Goal: Find specific page/section: Find specific page/section

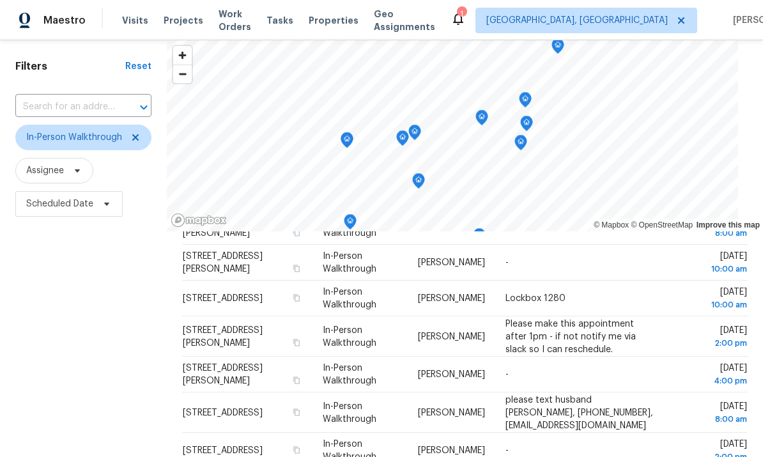
scroll to position [63, 0]
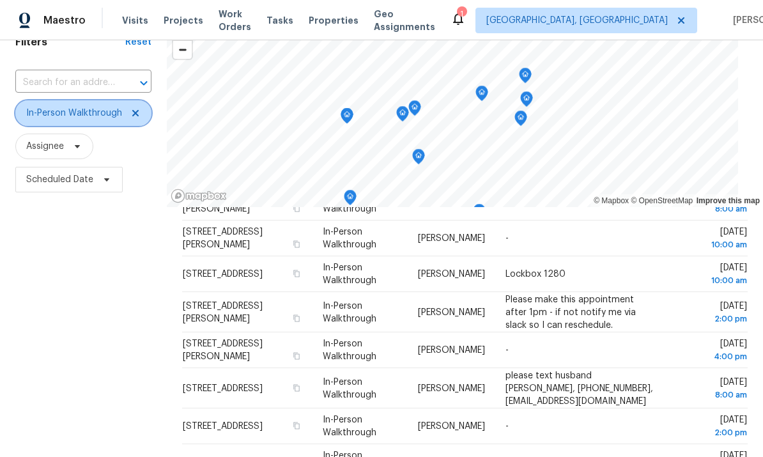
click at [134, 110] on icon at bounding box center [135, 113] width 6 height 6
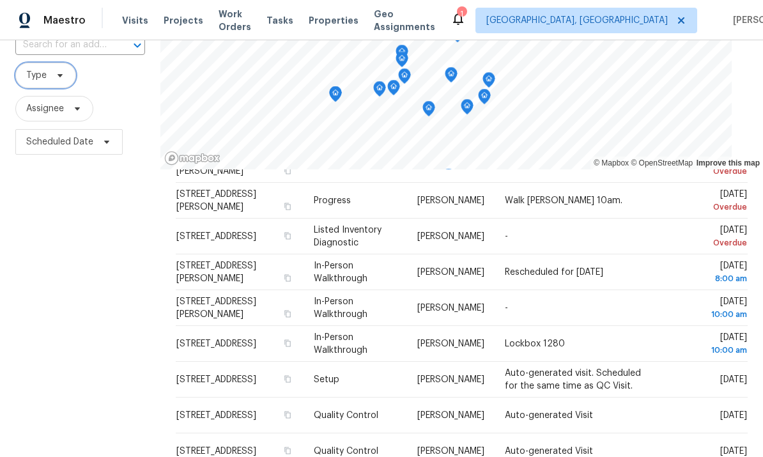
scroll to position [106, 0]
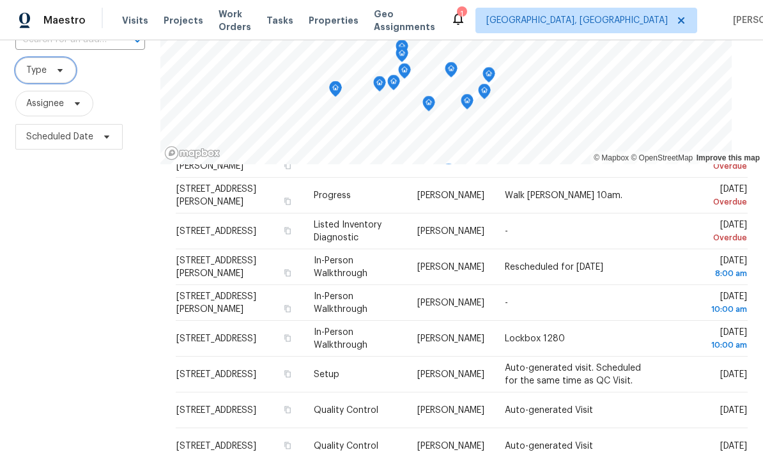
click at [36, 66] on span "Type" at bounding box center [36, 70] width 20 height 13
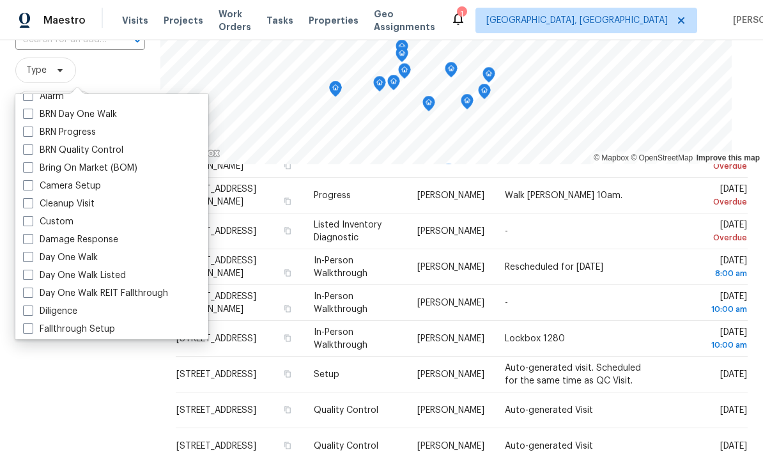
scroll to position [0, 0]
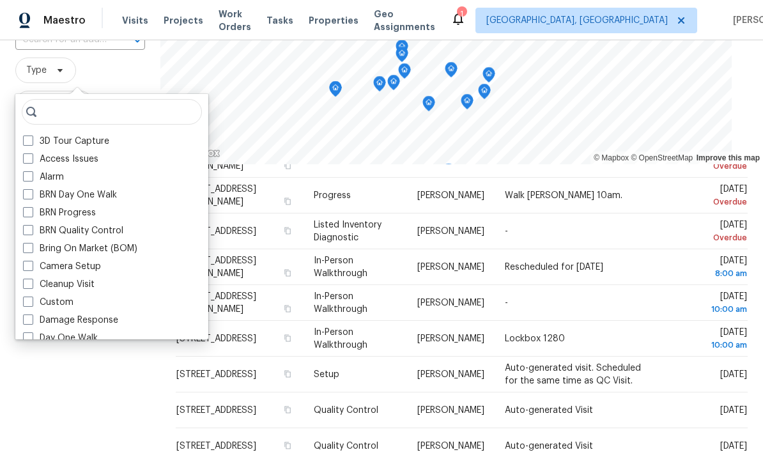
click at [25, 312] on div "Damage Response" at bounding box center [111, 320] width 185 height 18
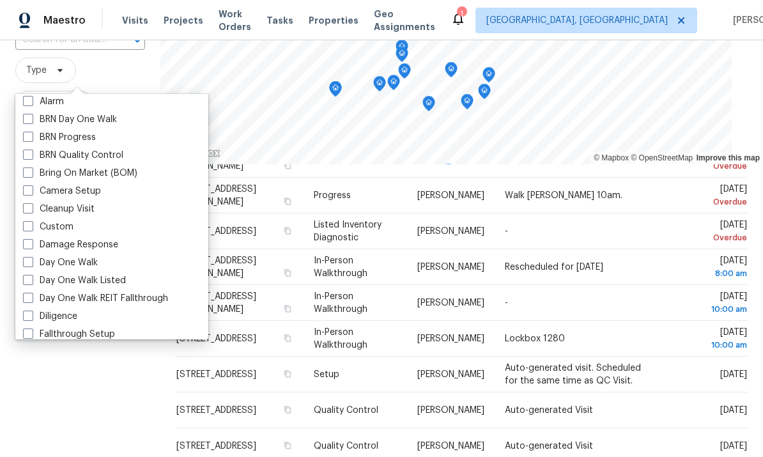
scroll to position [80, 0]
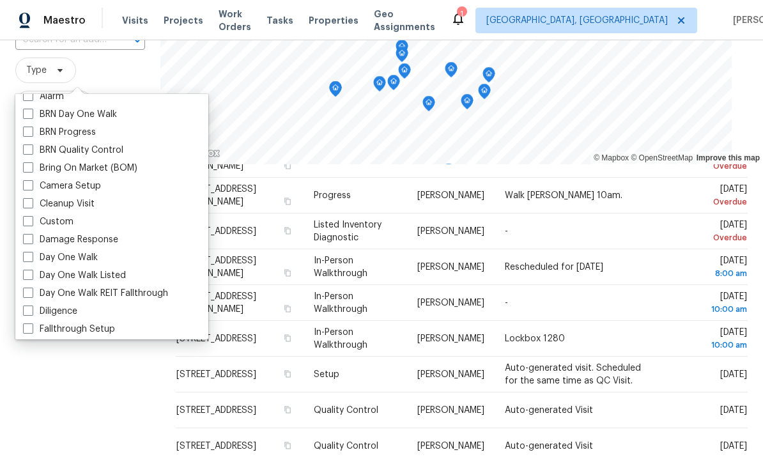
click at [23, 308] on span at bounding box center [28, 310] width 10 height 10
click at [23, 308] on input "Diligence" at bounding box center [27, 309] width 8 height 8
checkbox input "true"
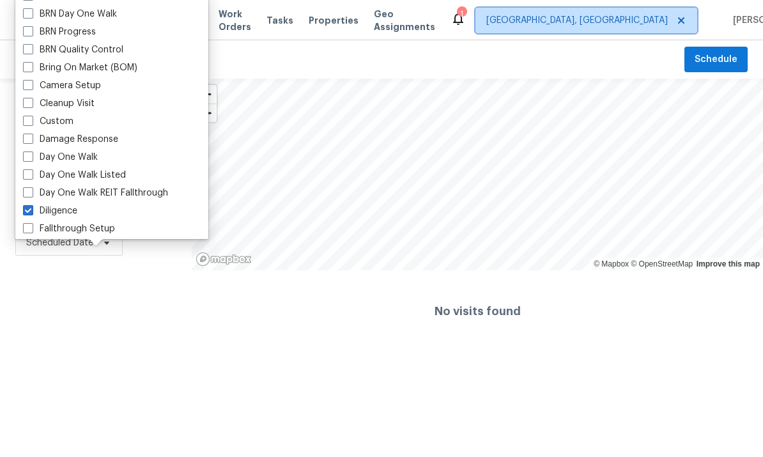
click at [577, 17] on span "[GEOGRAPHIC_DATA], [GEOGRAPHIC_DATA]" at bounding box center [576, 20] width 181 height 13
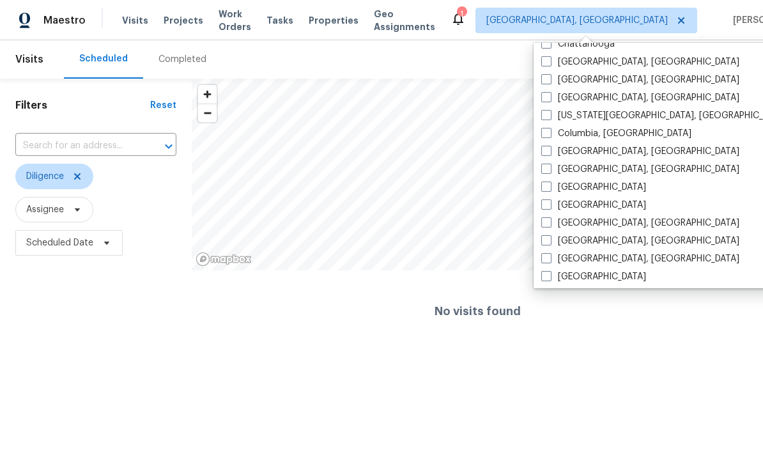
scroll to position [227, 0]
click at [589, 79] on label "[GEOGRAPHIC_DATA], [GEOGRAPHIC_DATA]" at bounding box center [640, 80] width 198 height 13
click at [549, 79] on input "[GEOGRAPHIC_DATA], [GEOGRAPHIC_DATA]" at bounding box center [545, 78] width 8 height 8
checkbox input "true"
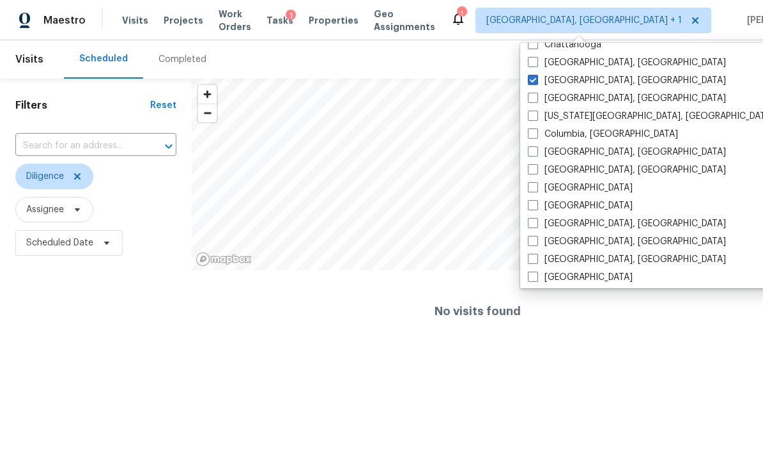
click at [35, 330] on div "Filters Reset ​ Diligence Assignee Scheduled Date" at bounding box center [96, 215] width 192 height 273
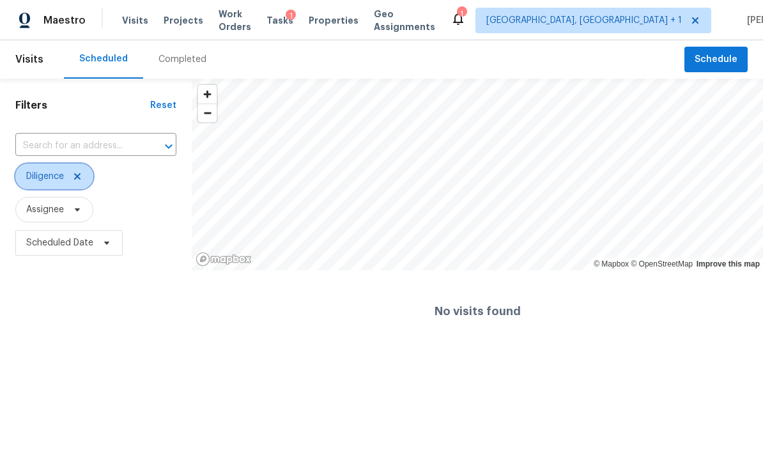
click at [82, 173] on icon at bounding box center [77, 176] width 10 height 10
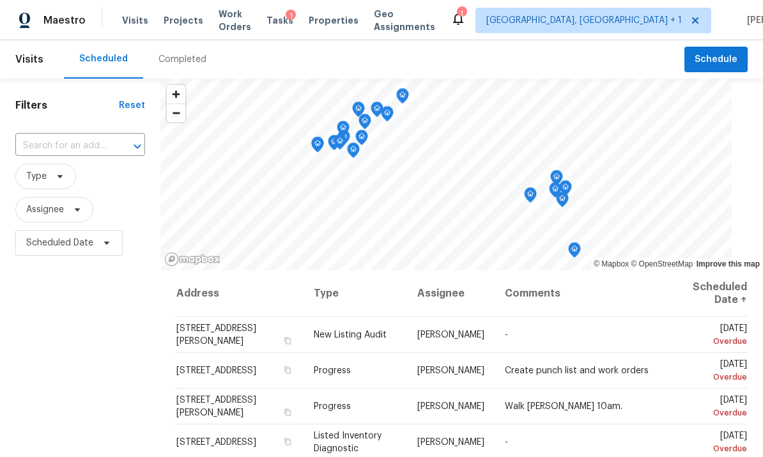
click at [188, 17] on span "Projects" at bounding box center [183, 20] width 40 height 13
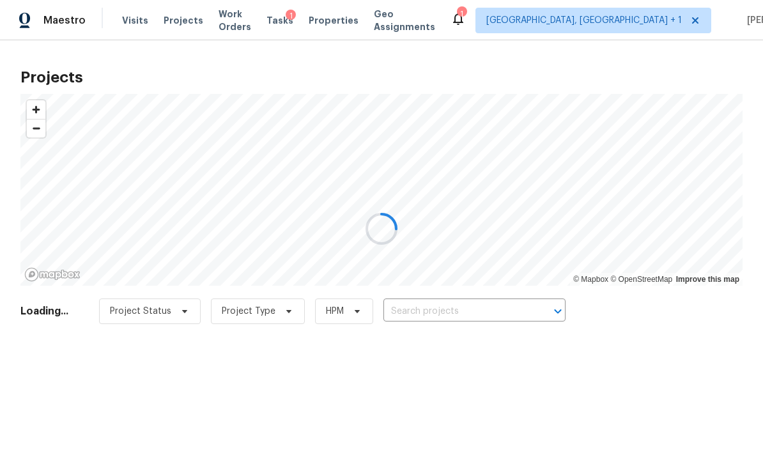
click at [132, 20] on div at bounding box center [381, 228] width 763 height 457
click at [346, 24] on div at bounding box center [381, 228] width 763 height 457
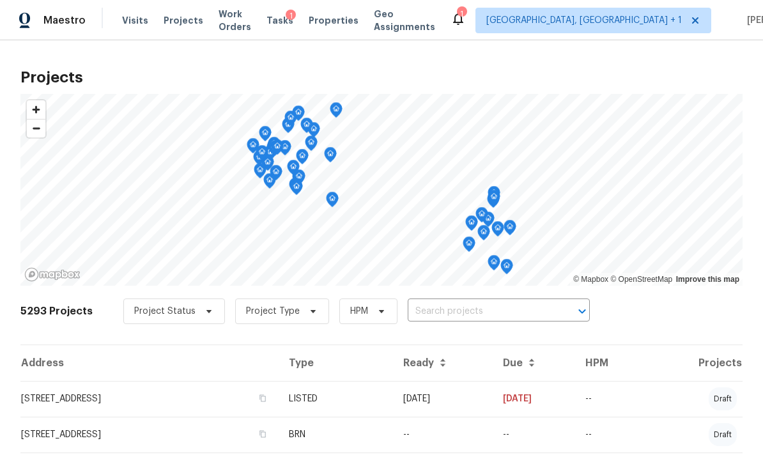
click at [351, 25] on span "Properties" at bounding box center [333, 20] width 50 height 13
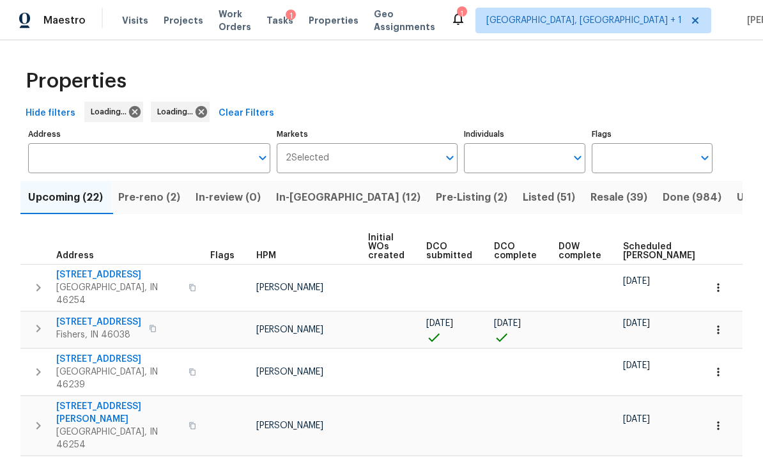
click at [155, 201] on span "Pre-reno (2)" at bounding box center [149, 197] width 62 height 18
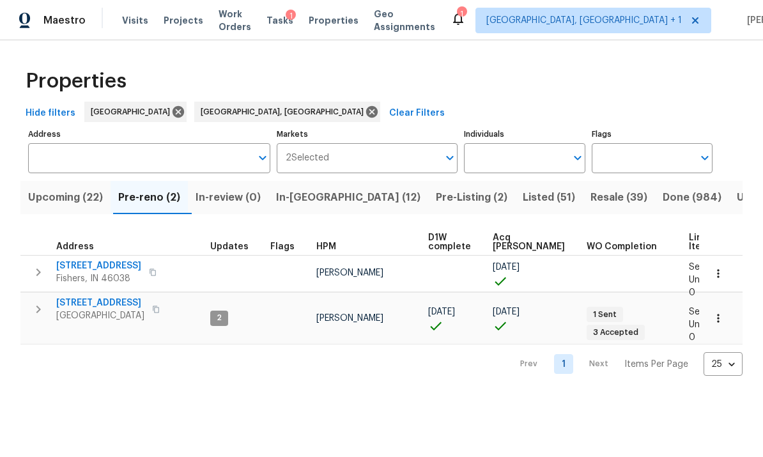
click at [38, 268] on icon "button" at bounding box center [38, 271] width 15 height 15
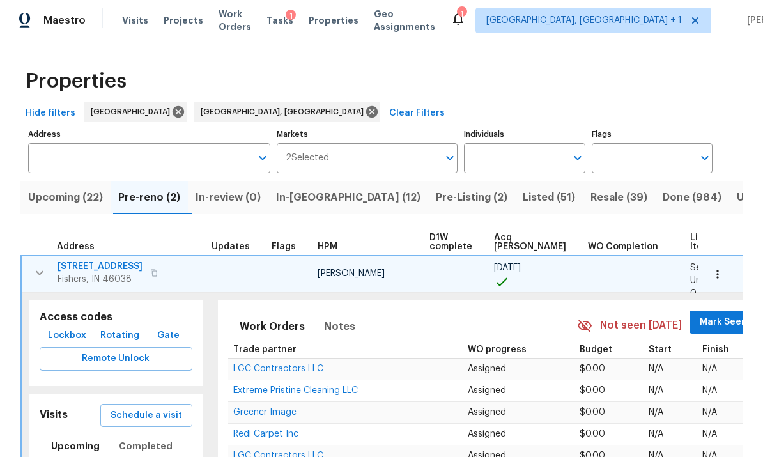
click at [723, 278] on icon "button" at bounding box center [717, 274] width 13 height 13
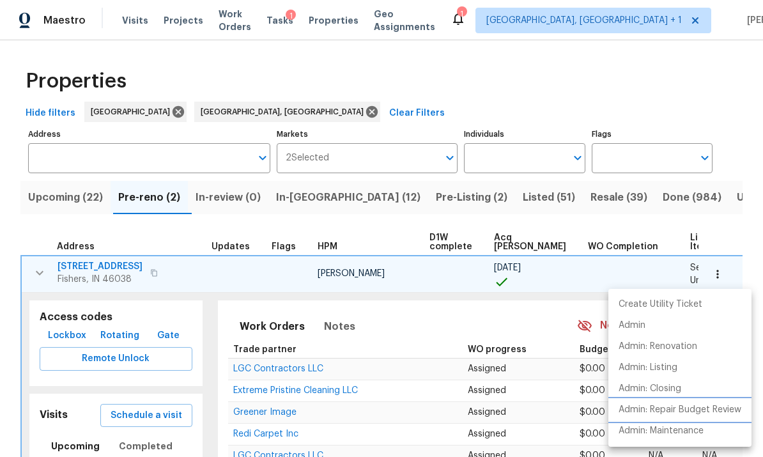
click at [708, 408] on p "Admin: Repair Budget Review" at bounding box center [679, 409] width 123 height 13
click at [42, 273] on div at bounding box center [381, 228] width 763 height 457
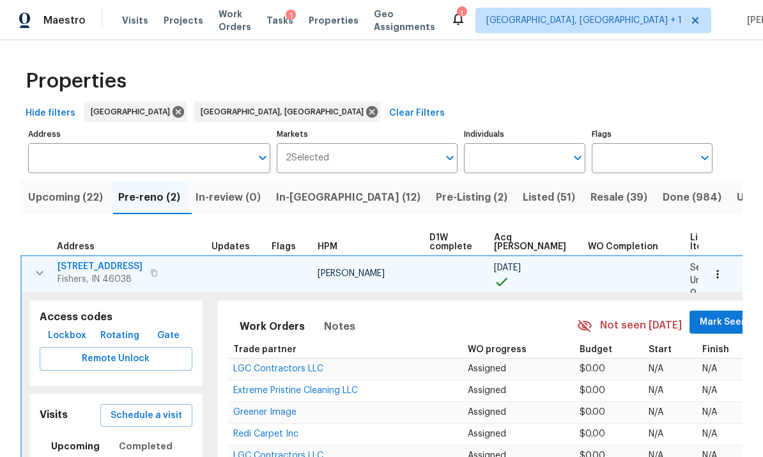
click at [45, 271] on icon "button" at bounding box center [39, 272] width 15 height 15
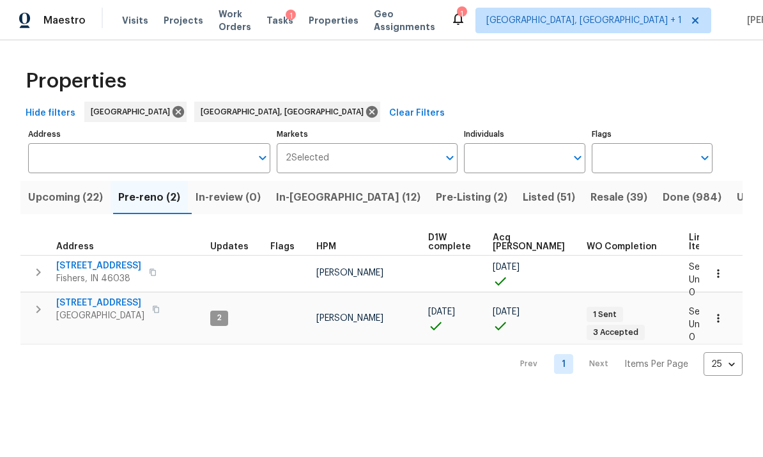
click at [65, 204] on span "Upcoming (22)" at bounding box center [65, 197] width 75 height 18
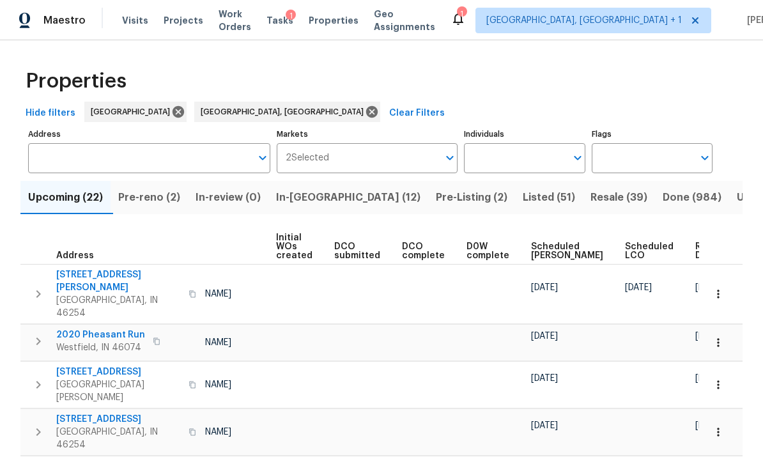
scroll to position [0, 91]
click at [696, 247] on span "Ready Date" at bounding box center [710, 251] width 28 height 18
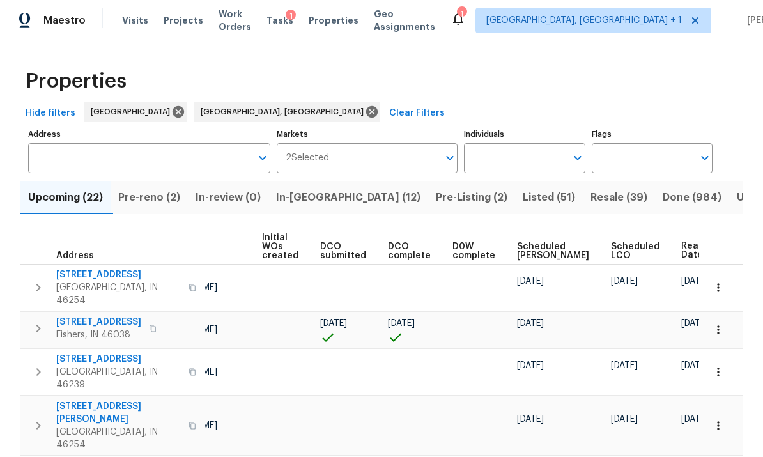
scroll to position [0, 105]
click at [655, 199] on button "Done (984)" at bounding box center [692, 197] width 74 height 33
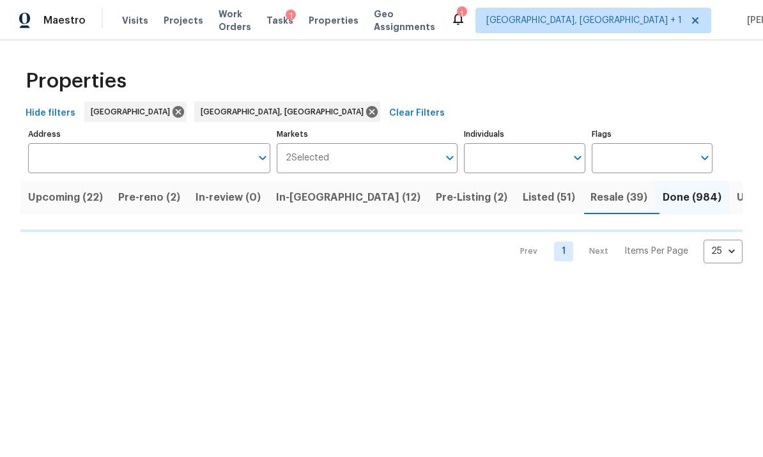
click at [155, 196] on span "Pre-reno (2)" at bounding box center [149, 197] width 62 height 18
